Goal: Obtain resource: Download file/media

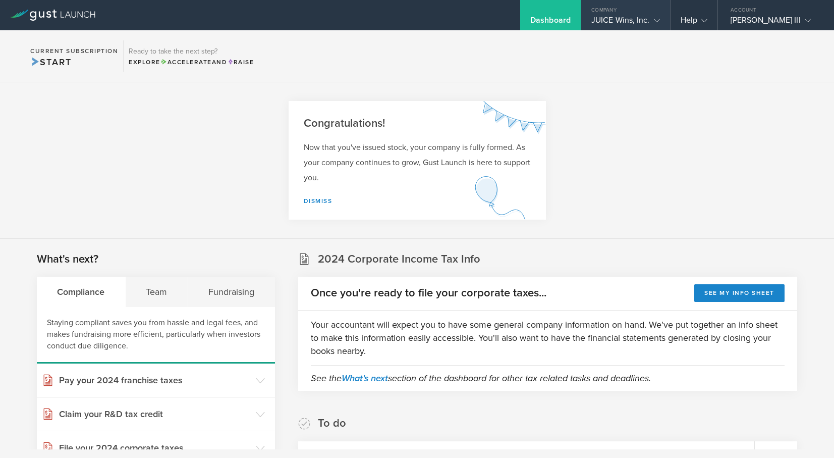
click at [626, 19] on div "JUICE Wins, Inc." at bounding box center [625, 22] width 69 height 15
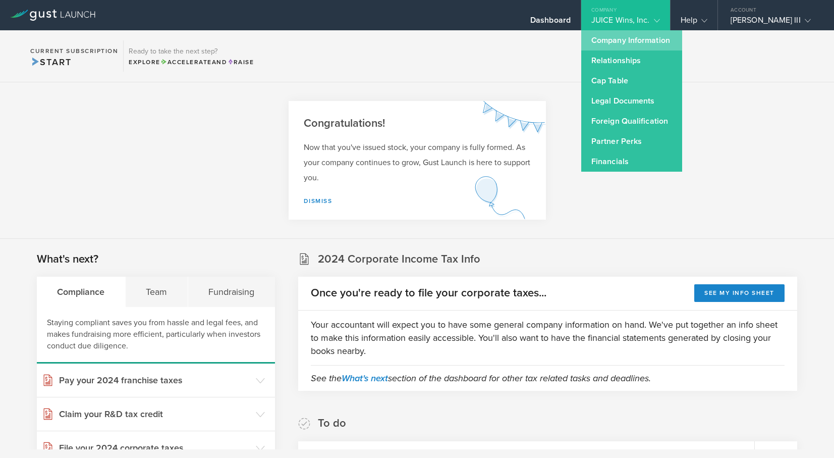
click at [626, 42] on link "Company Information" at bounding box center [631, 40] width 101 height 20
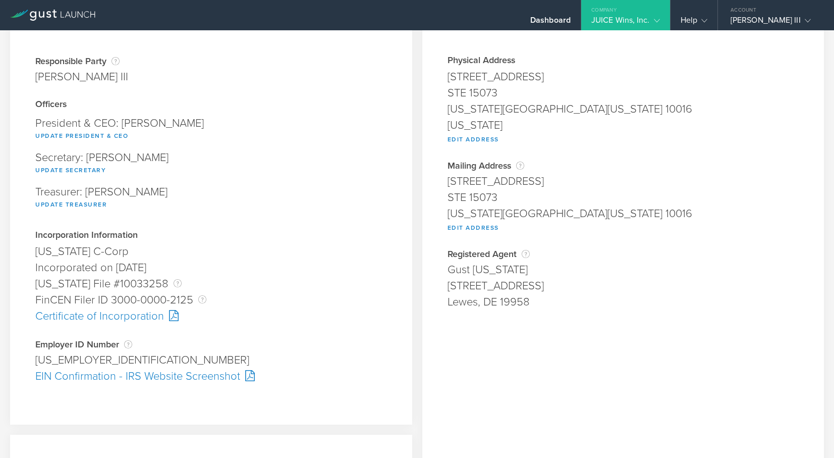
scroll to position [70, 0]
click at [514, 300] on div "Lewes, DE 19958" at bounding box center [623, 300] width 352 height 16
copy div "19958"
click at [315, 217] on div "Officers President & CEO: [PERSON_NAME] Update President & CEO Secretary: [PERS…" at bounding box center [211, 163] width 352 height 131
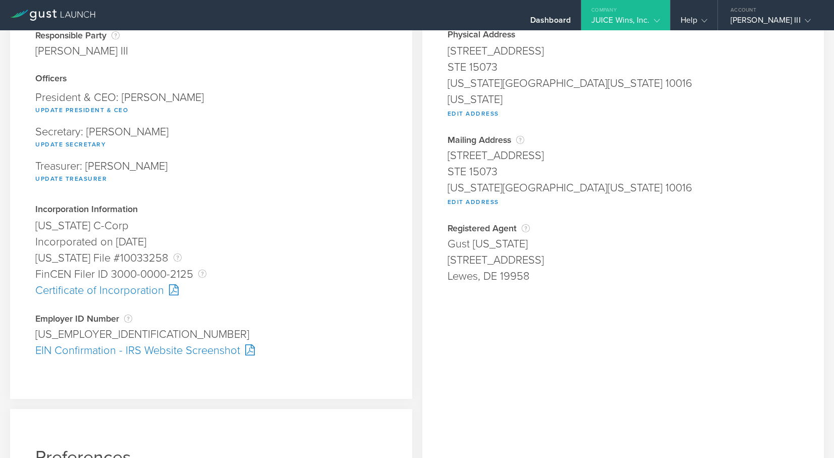
scroll to position [104, 0]
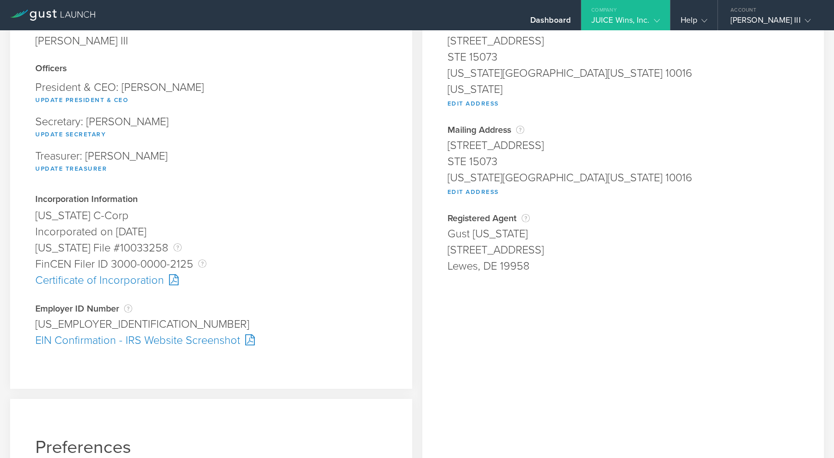
click at [114, 282] on div "Certificate of Incorporation" at bounding box center [211, 280] width 352 height 16
click at [150, 341] on div "EIN Confirmation - IRS Website Screenshot" at bounding box center [211, 340] width 352 height 16
drag, startPoint x: 32, startPoint y: 341, endPoint x: 238, endPoint y: 343, distance: 206.4
click at [238, 343] on div "Company Information Responsible Party The name of the party responsible for fil…" at bounding box center [211, 162] width 402 height 453
copy div "EIN Confirmation - IRS Website Screenshot"
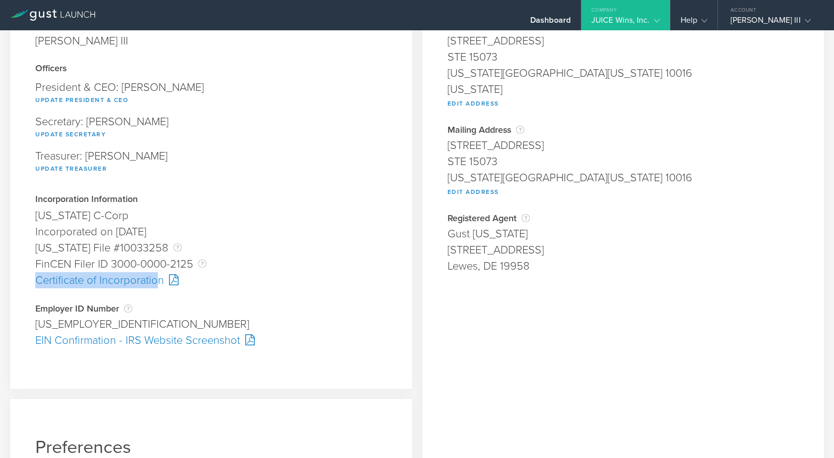
drag, startPoint x: 31, startPoint y: 280, endPoint x: 159, endPoint y: 288, distance: 128.9
click at [159, 288] on div "Company Information Responsible Party The name of the party responsible for fil…" at bounding box center [211, 162] width 402 height 453
click at [159, 288] on div "Certificate of Incorporation" at bounding box center [211, 280] width 352 height 16
drag, startPoint x: 31, startPoint y: 284, endPoint x: 164, endPoint y: 284, distance: 133.2
click at [164, 284] on div "Company Information Responsible Party The name of the party responsible for fil…" at bounding box center [211, 162] width 402 height 453
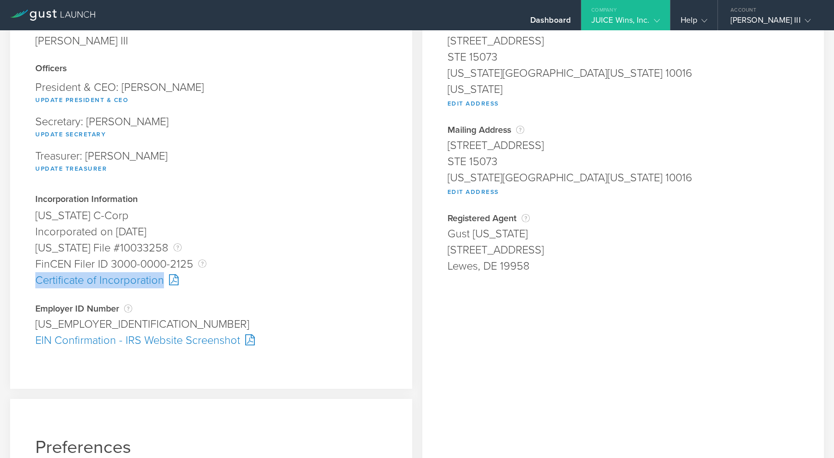
copy div "Certificate of Incorporation"
